Goal: Find specific page/section: Find specific page/section

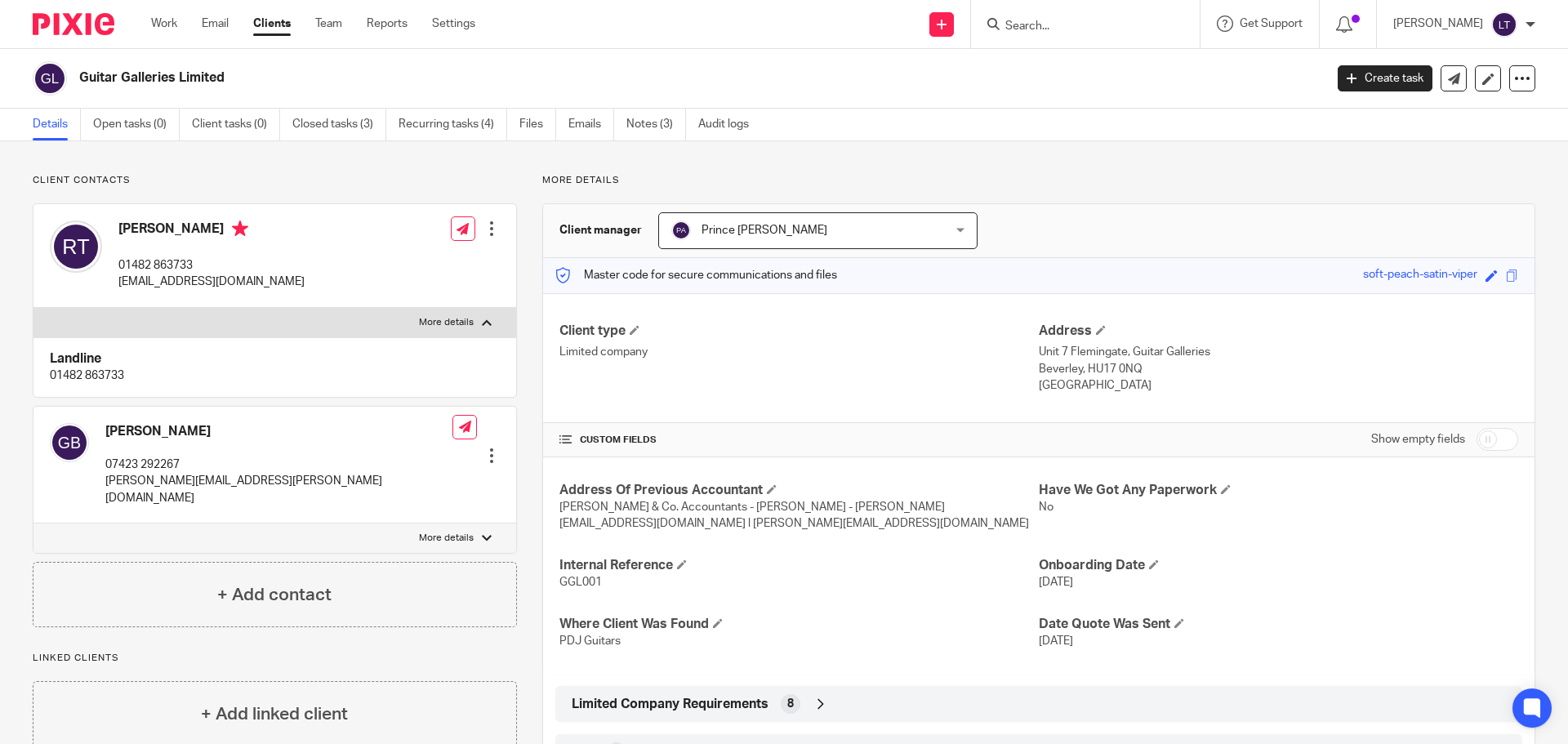
click at [1124, 27] on input "Search" at bounding box center [1076, 26] width 147 height 15
type input "a"
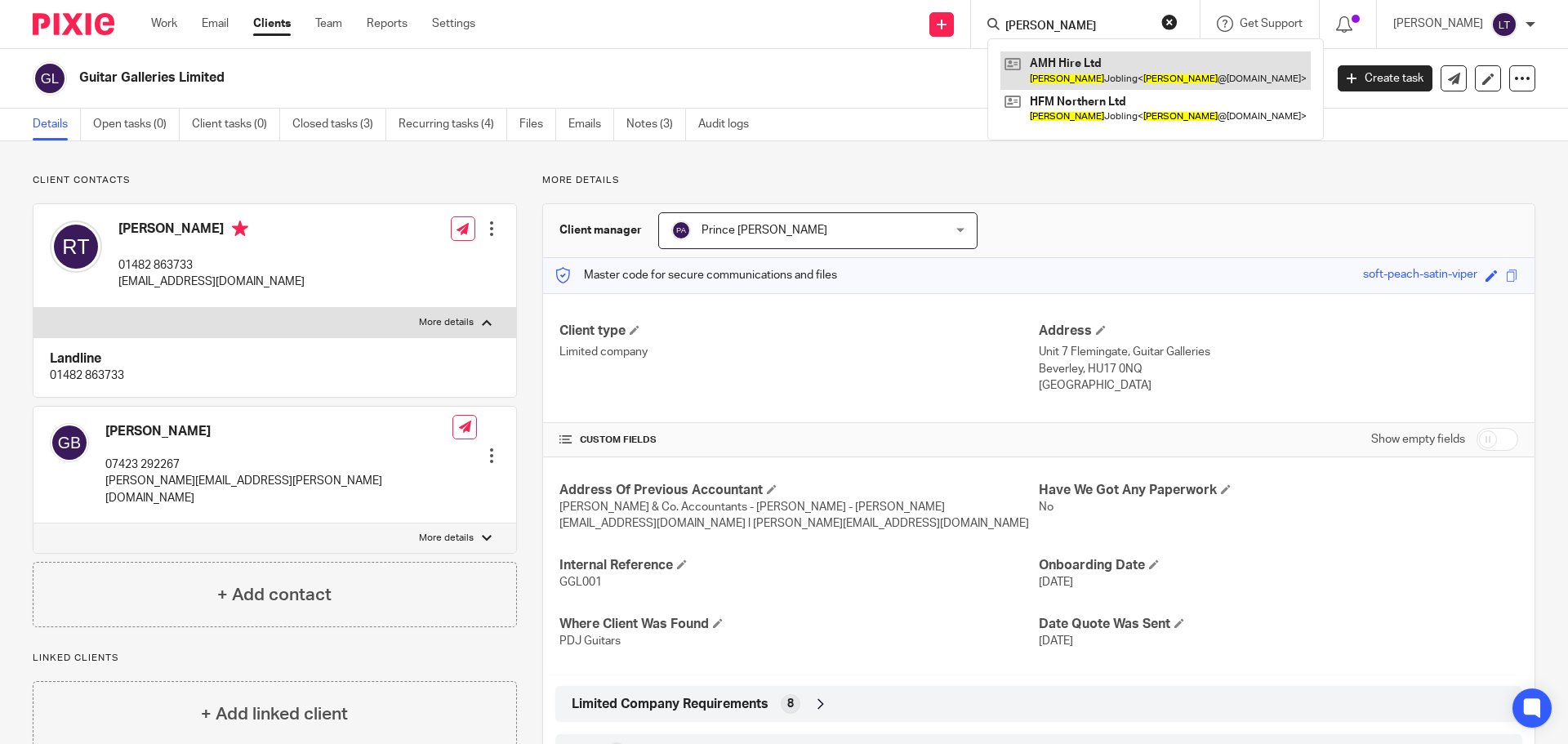
type input "[PERSON_NAME]"
click at [1130, 69] on link at bounding box center [1155, 70] width 310 height 38
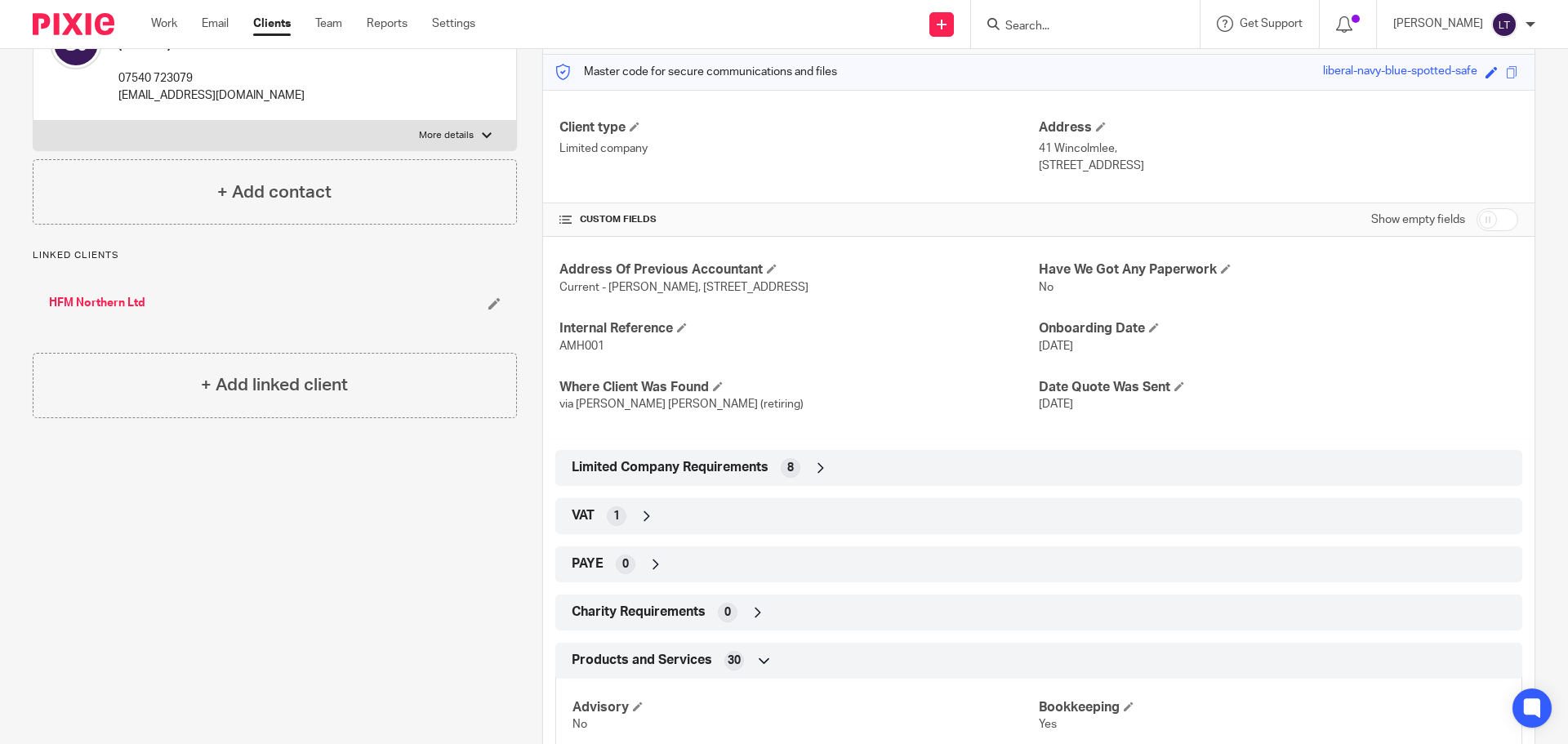
scroll to position [327, 0]
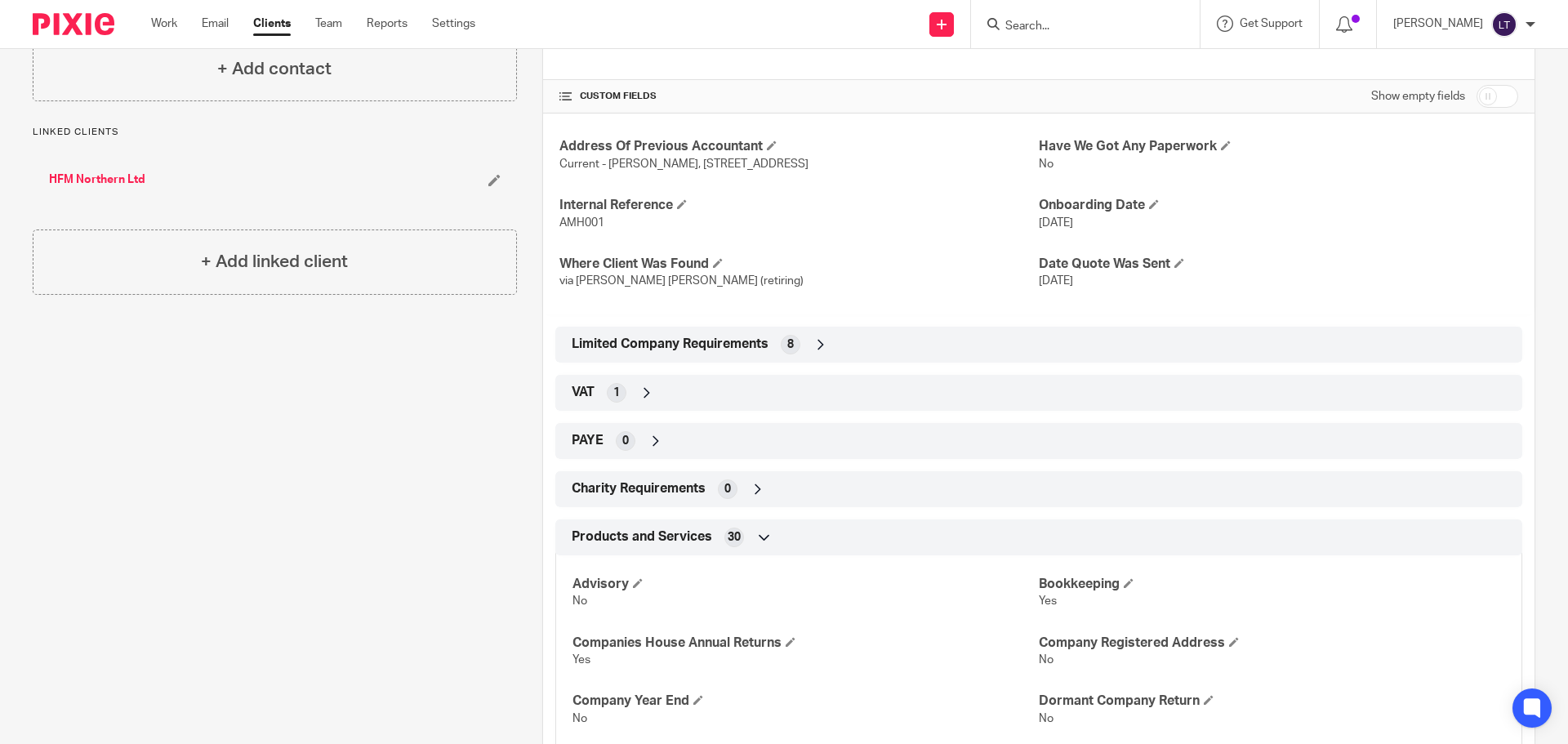
click at [816, 344] on icon at bounding box center [820, 344] width 17 height 17
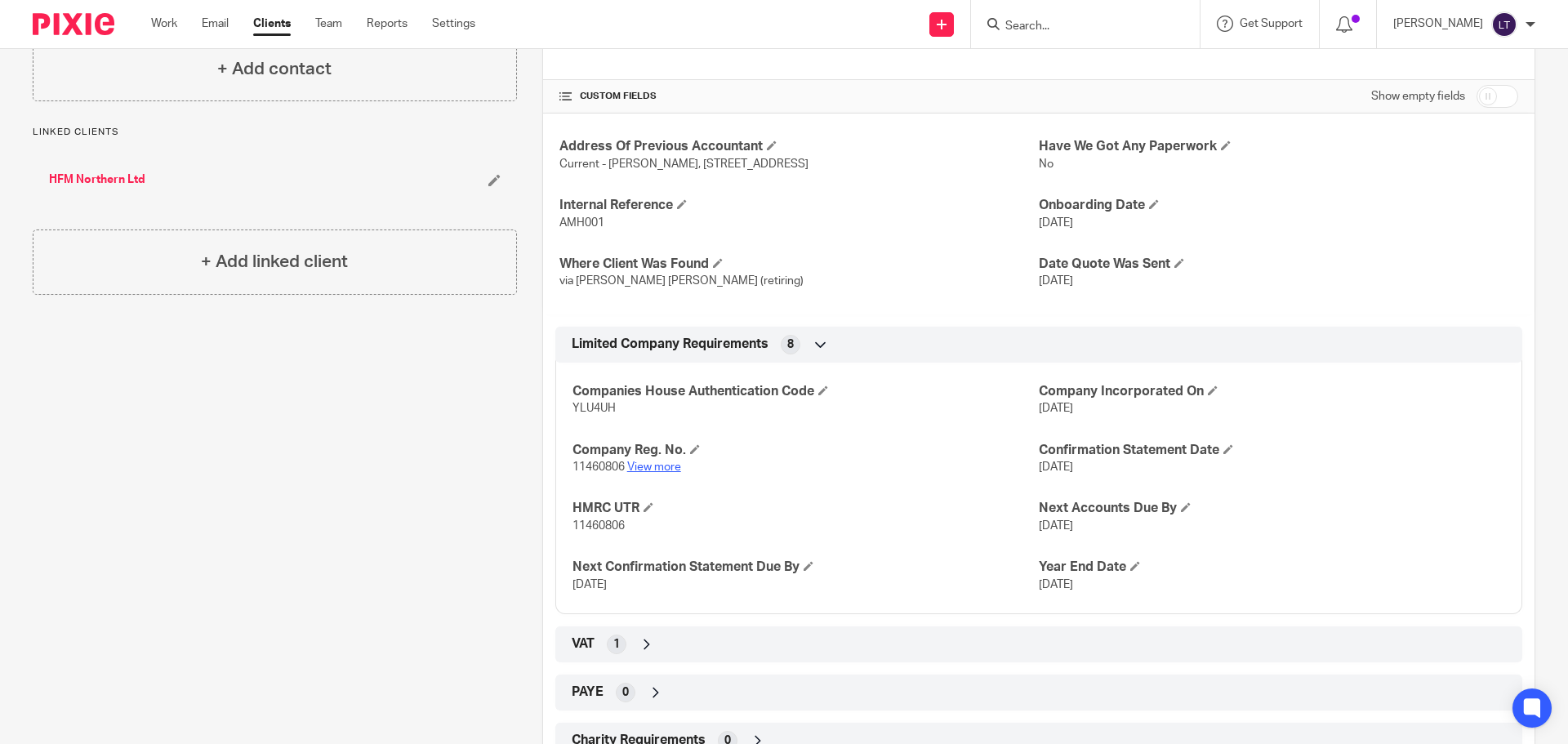
click at [664, 469] on link "View more" at bounding box center [653, 468] width 53 height 12
